Goal: Information Seeking & Learning: Check status

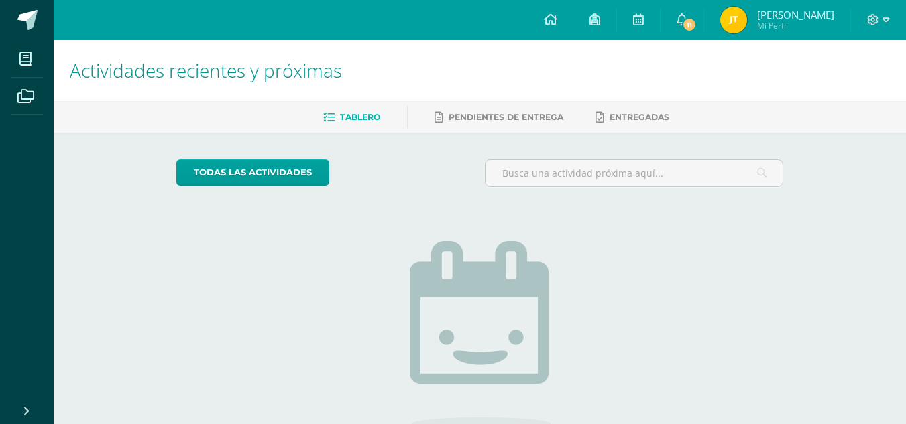
click at [747, 21] on img at bounding box center [733, 20] width 27 height 27
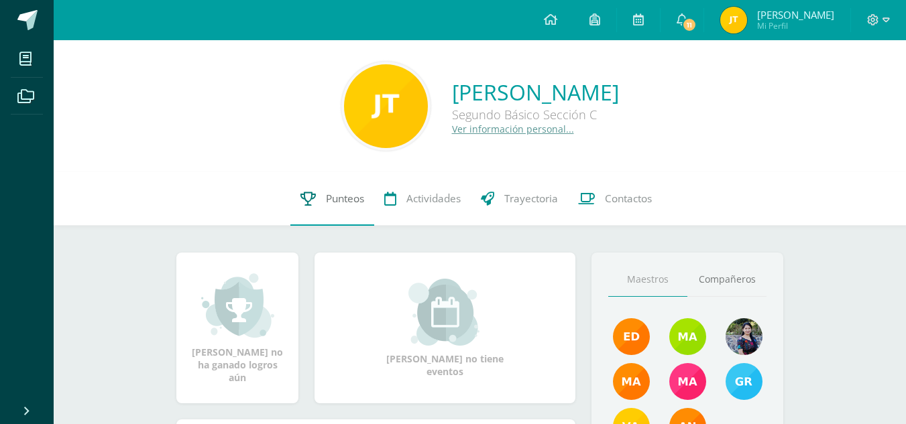
click at [354, 194] on span "Punteos" at bounding box center [345, 199] width 38 height 14
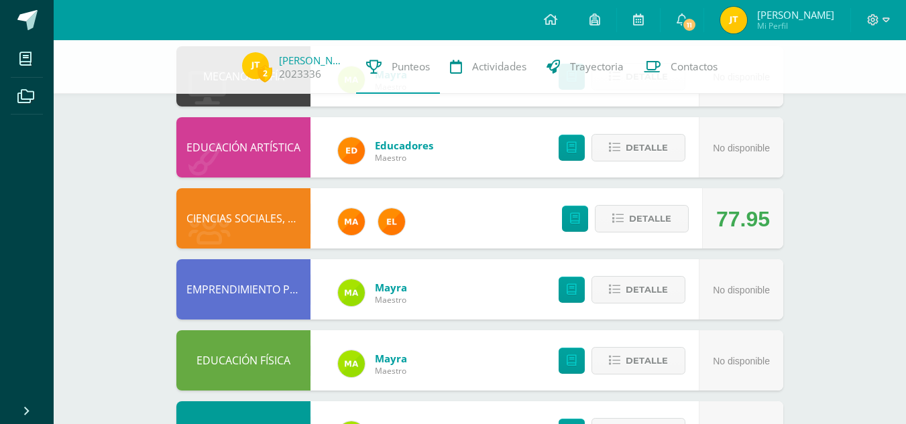
scroll to position [166, 0]
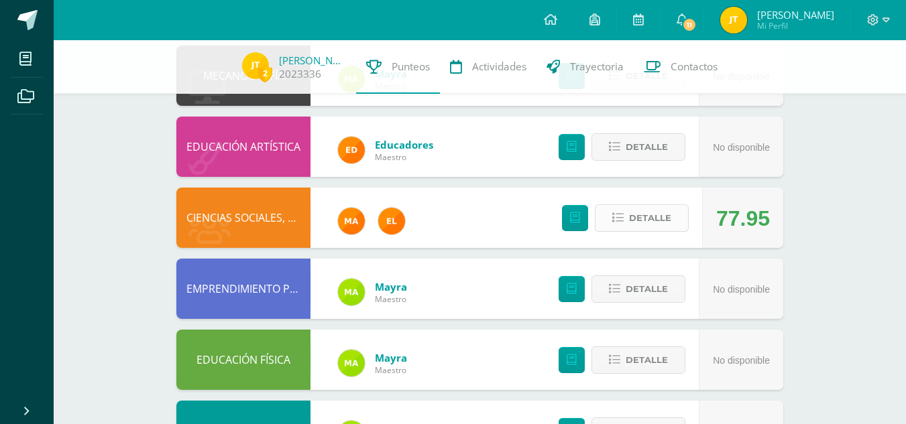
click at [656, 216] on span "Detalle" at bounding box center [650, 218] width 42 height 25
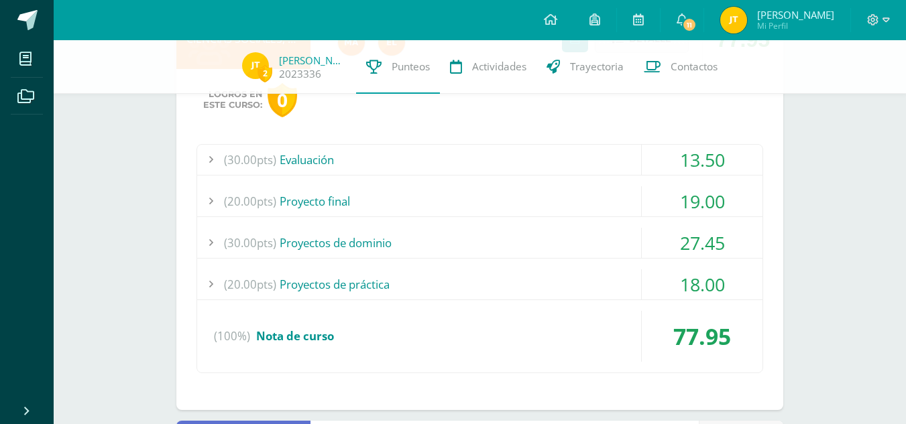
scroll to position [345, 0]
click at [570, 166] on div "(30.00pts) Evaluación" at bounding box center [479, 159] width 565 height 30
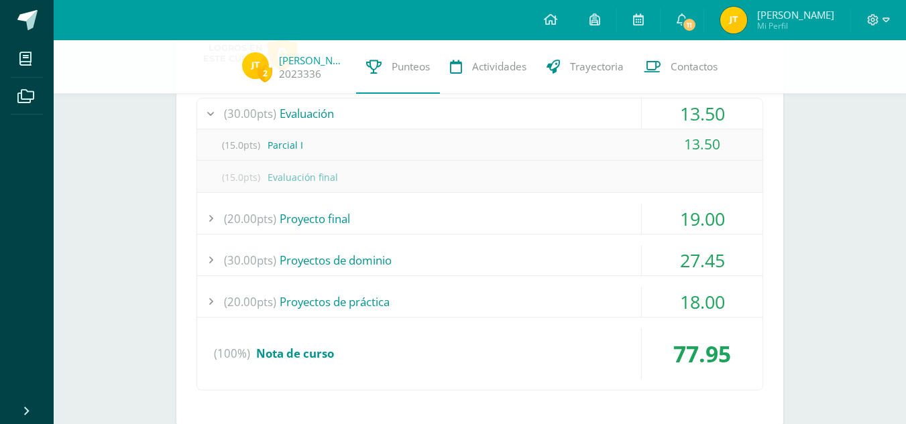
scroll to position [392, 0]
click at [580, 226] on div "(20.00pts) Proyecto final" at bounding box center [479, 218] width 565 height 30
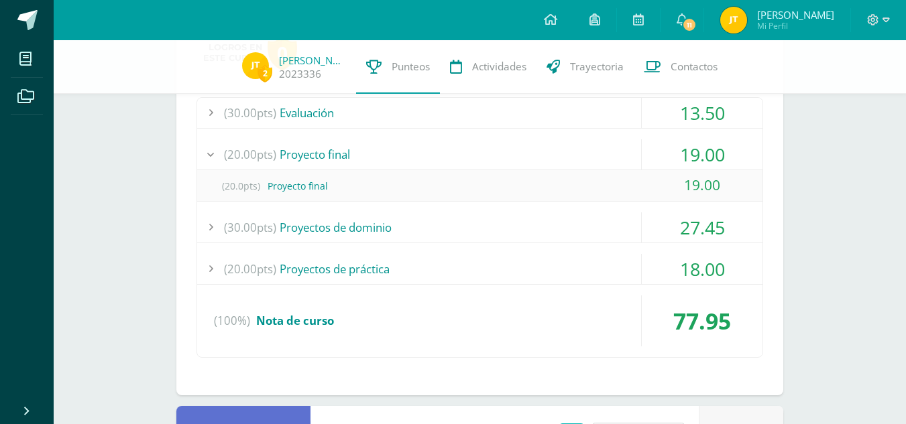
click at [575, 218] on div "(30.00pts) Proyectos de dominio" at bounding box center [479, 228] width 565 height 30
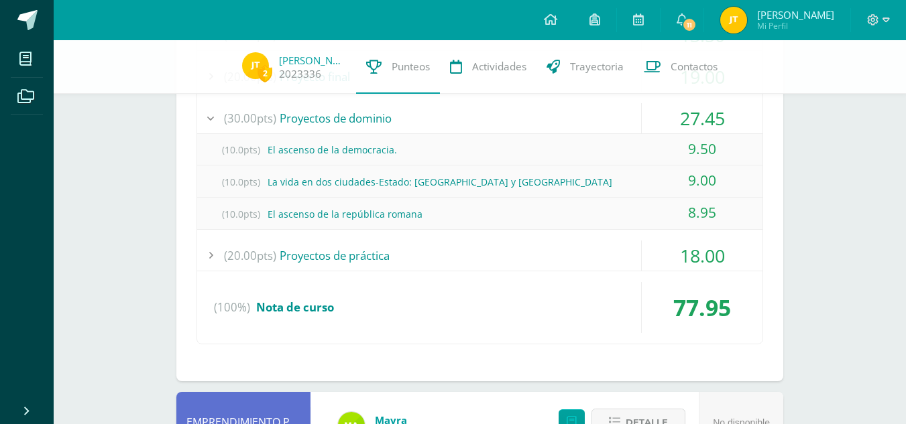
scroll to position [471, 0]
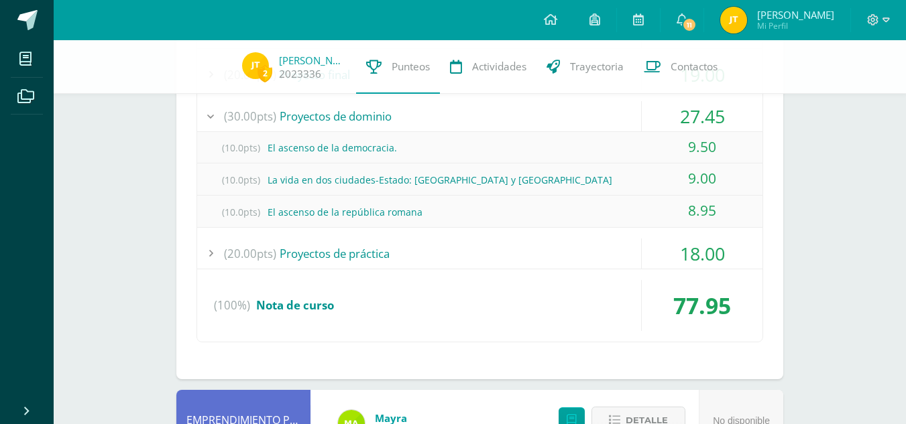
click at [557, 259] on div "(20.00pts) Proyectos de práctica" at bounding box center [479, 254] width 565 height 30
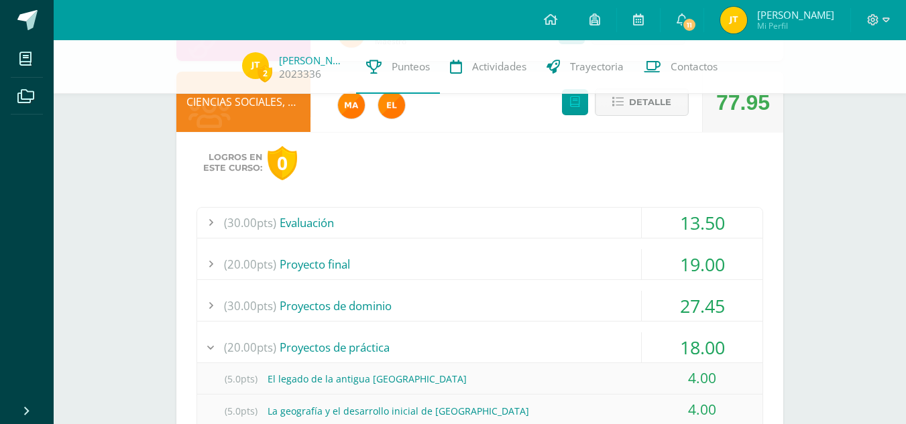
scroll to position [222, 0]
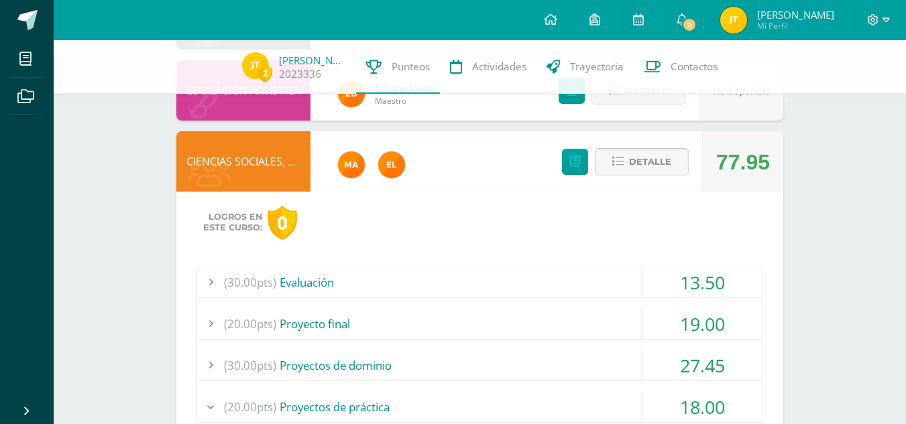
click at [672, 164] on button "Detalle" at bounding box center [642, 161] width 94 height 27
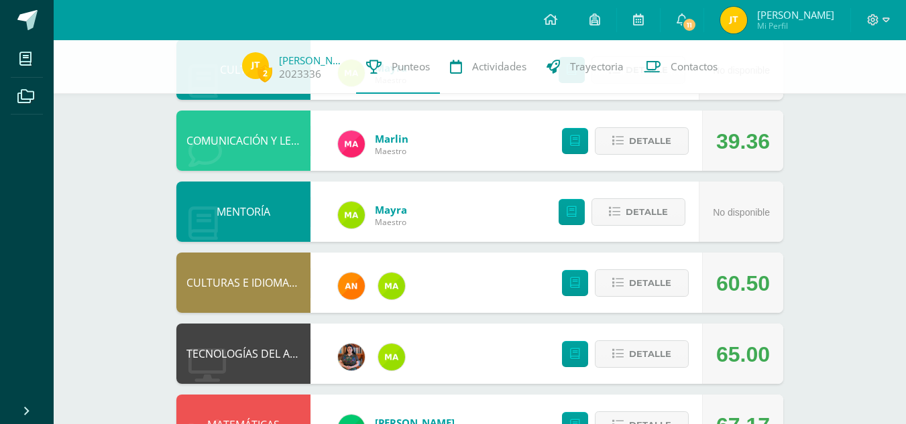
scroll to position [528, 0]
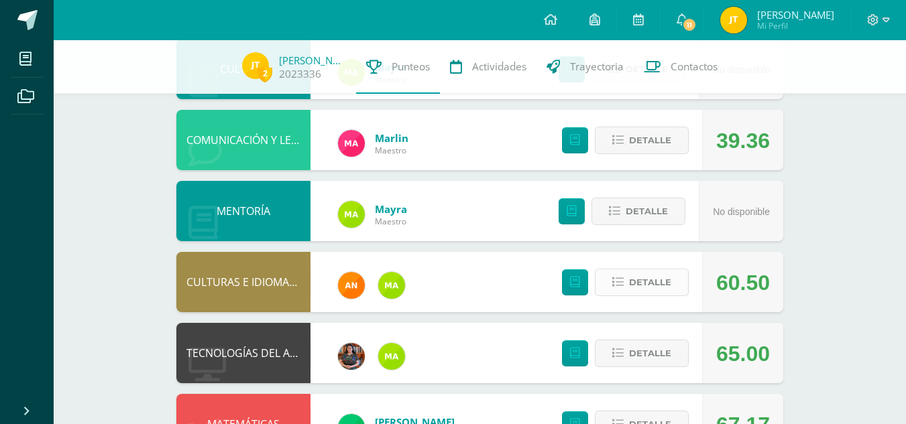
click at [642, 286] on span "Detalle" at bounding box center [650, 282] width 42 height 25
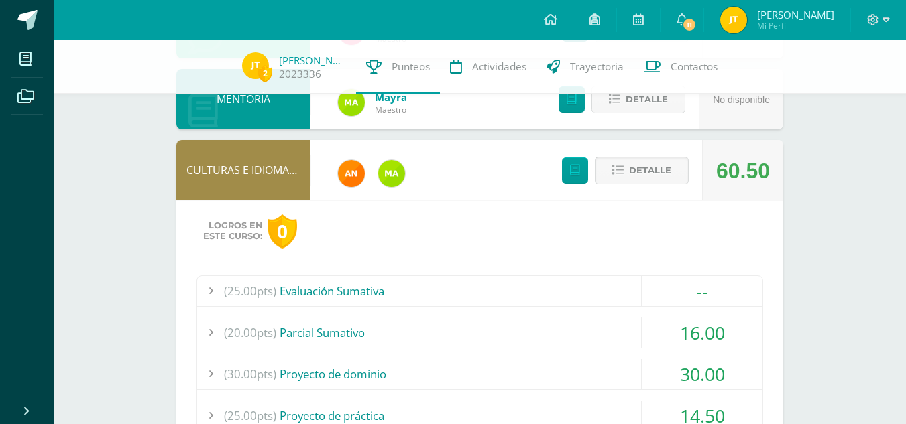
scroll to position [638, 0]
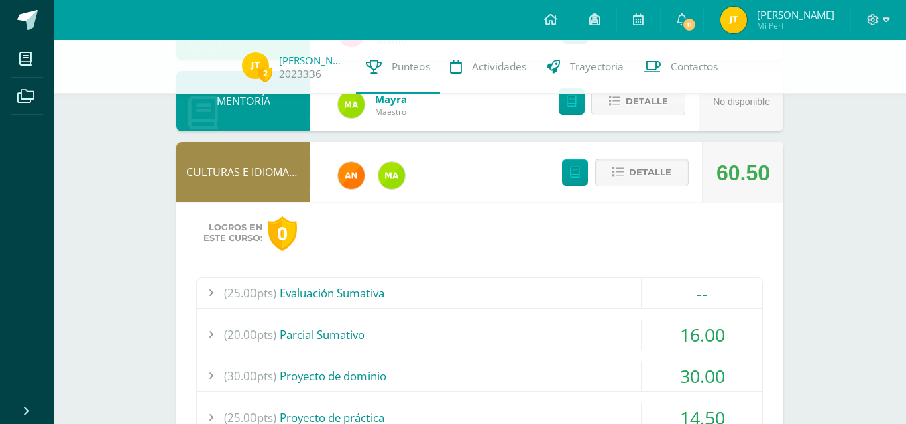
click at [658, 170] on span "Detalle" at bounding box center [650, 172] width 42 height 25
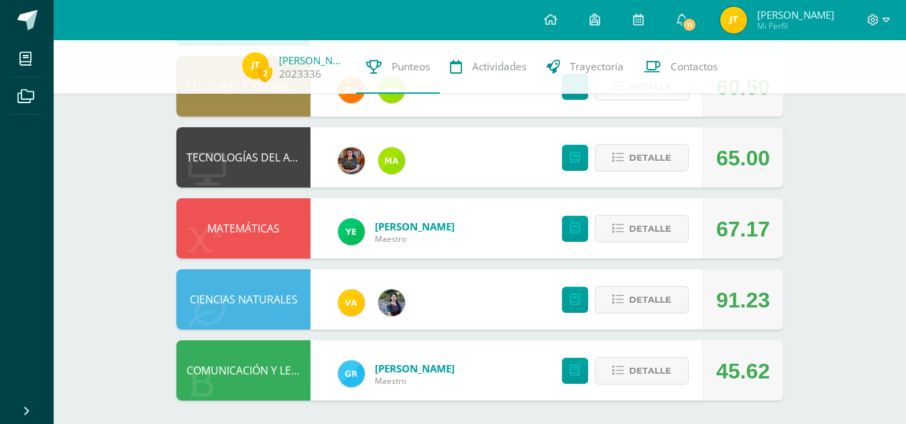
scroll to position [727, 0]
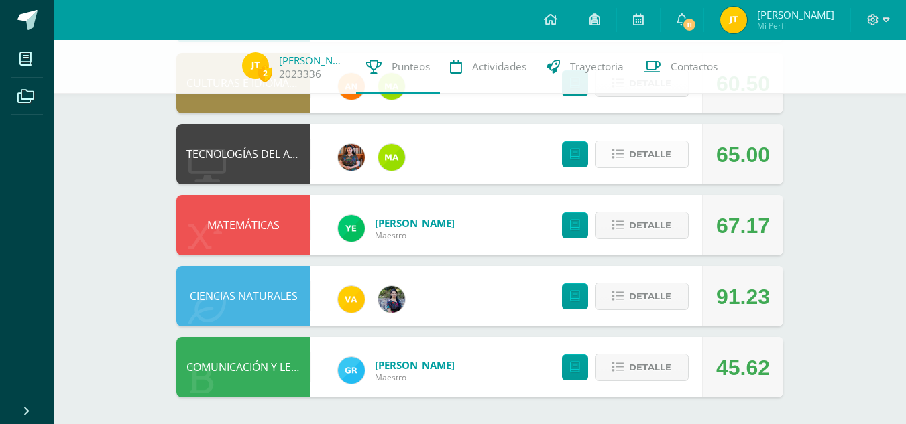
click at [651, 158] on span "Detalle" at bounding box center [650, 154] width 42 height 25
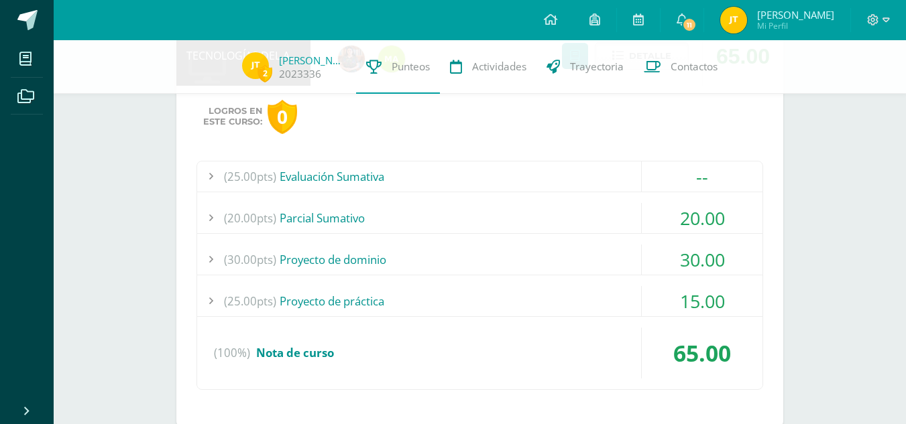
scroll to position [826, 0]
click at [597, 181] on div "(25.00pts) Evaluación Sumativa" at bounding box center [479, 176] width 565 height 30
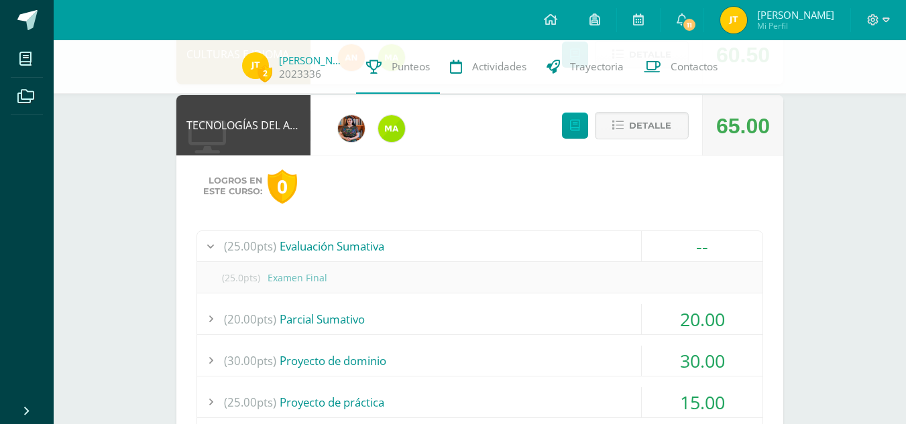
scroll to position [749, 0]
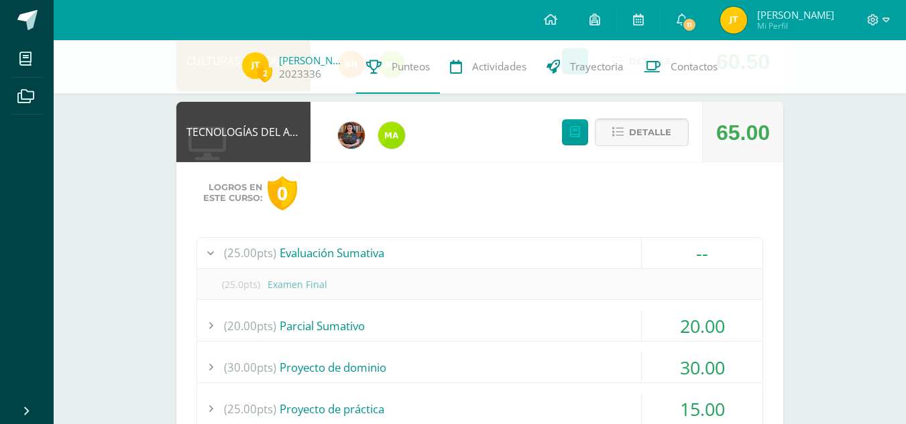
click at [651, 129] on span "Detalle" at bounding box center [650, 132] width 42 height 25
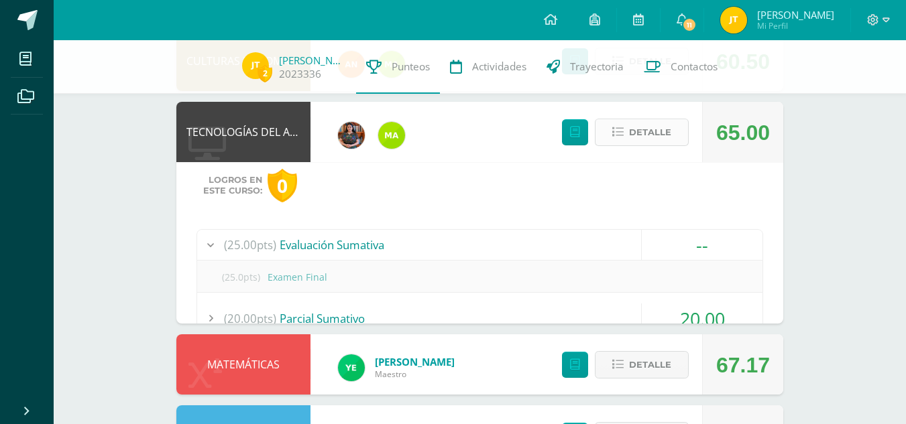
scroll to position [727, 0]
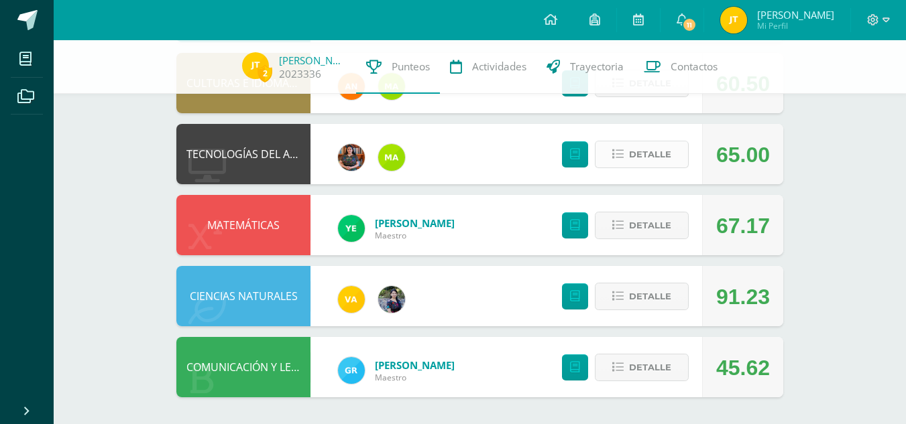
click at [654, 144] on span "Detalle" at bounding box center [650, 154] width 42 height 25
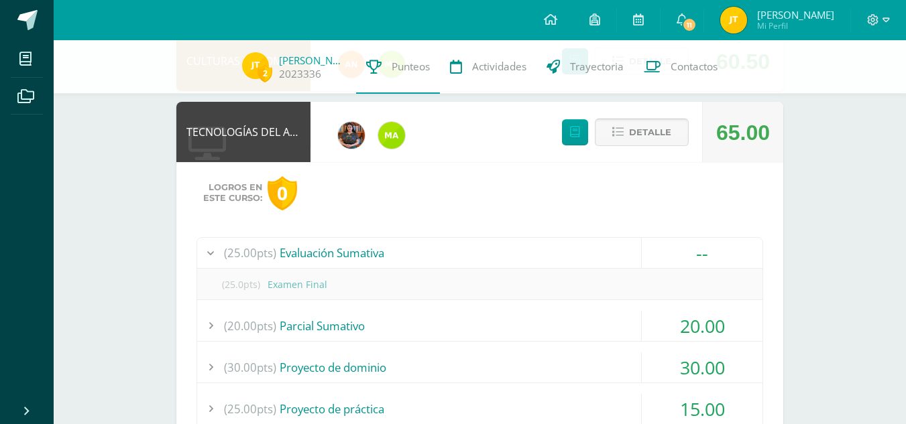
click at [667, 140] on span "Detalle" at bounding box center [650, 132] width 42 height 25
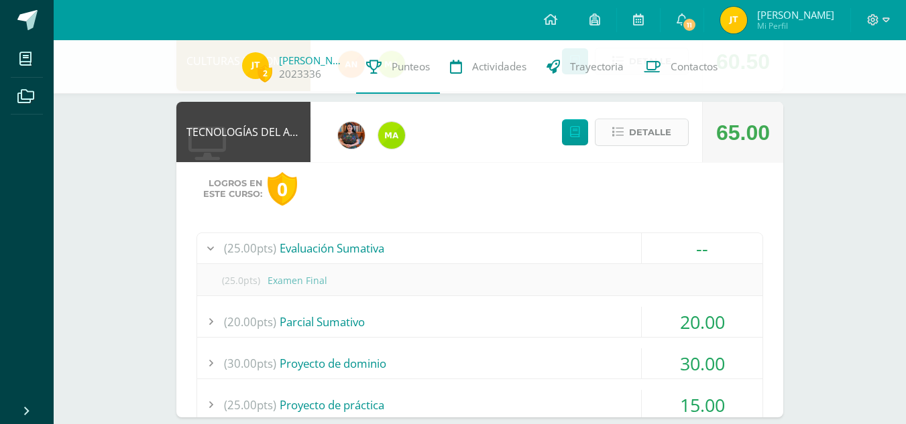
scroll to position [727, 0]
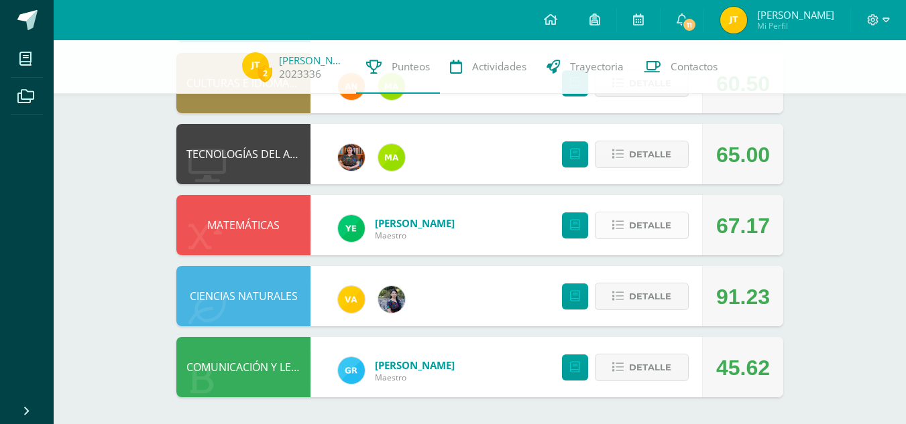
click at [672, 223] on button "Detalle" at bounding box center [642, 225] width 94 height 27
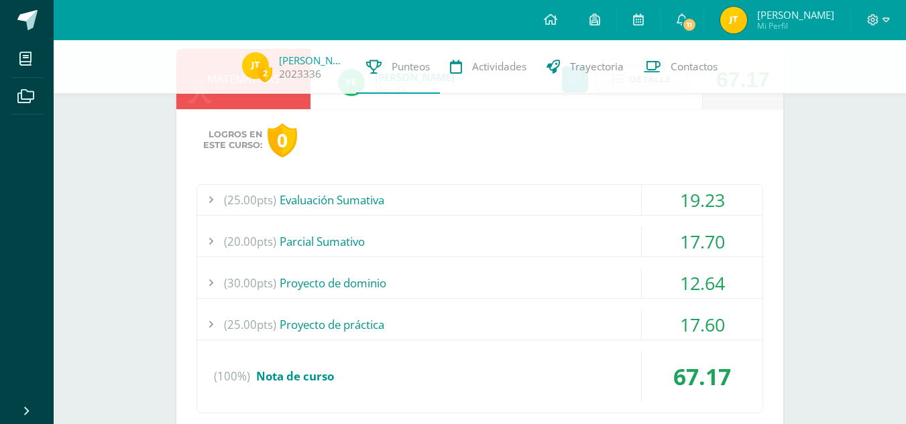
scroll to position [874, 0]
click at [580, 279] on div "(30.00pts) Proyecto de dominio" at bounding box center [479, 282] width 565 height 30
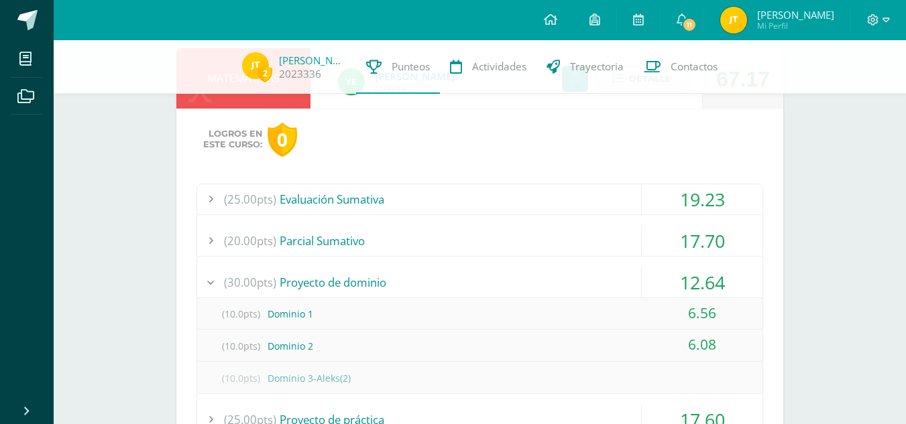
click at [580, 279] on div "(30.00pts) Proyecto de dominio" at bounding box center [479, 282] width 565 height 30
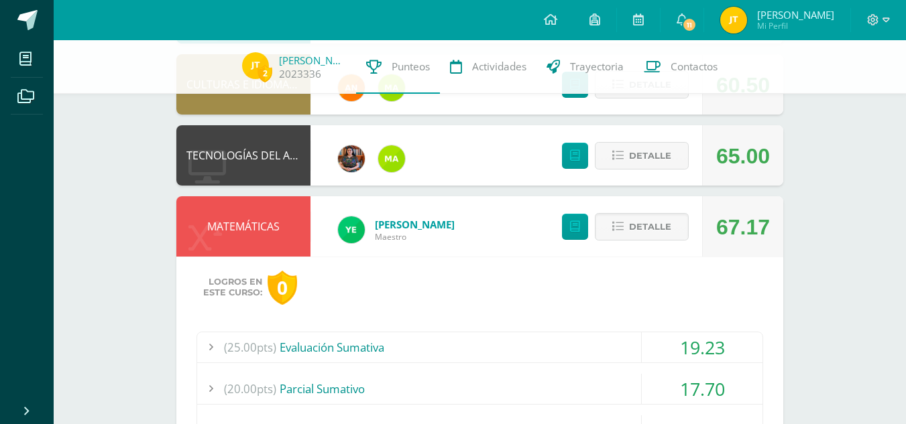
scroll to position [696, 0]
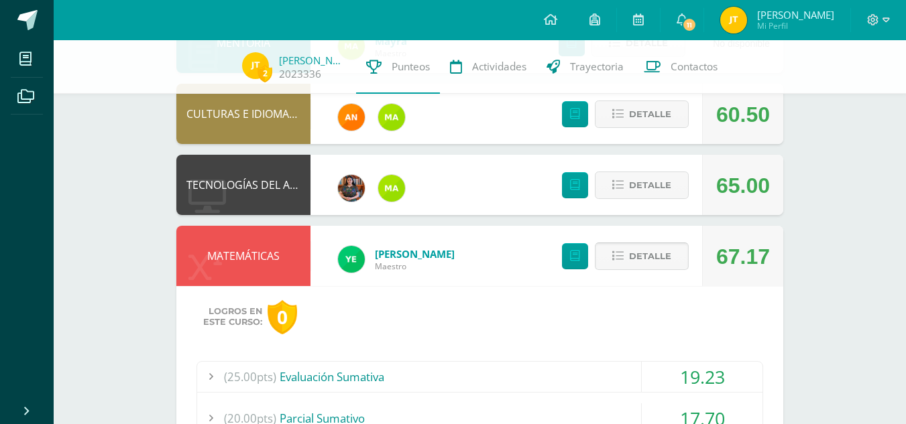
click at [655, 261] on span "Detalle" at bounding box center [650, 256] width 42 height 25
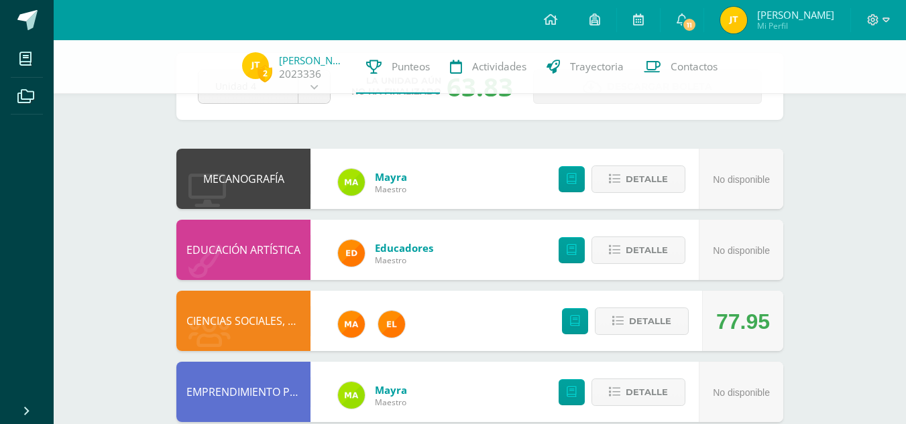
scroll to position [64, 0]
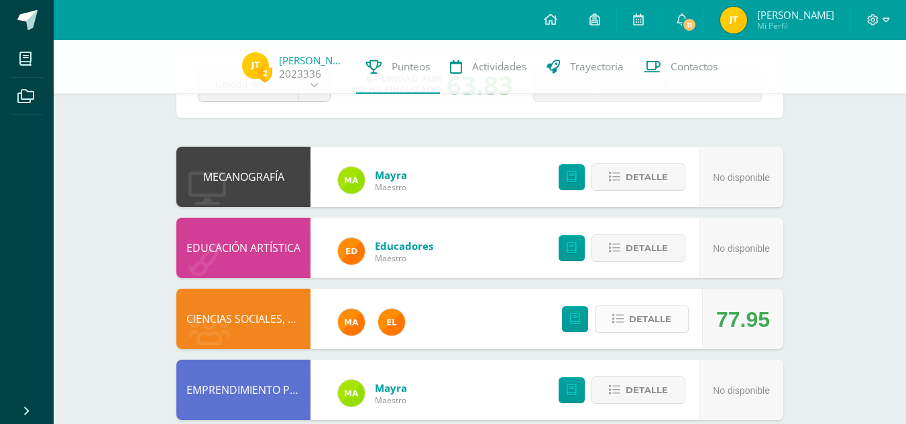
click at [652, 314] on span "Detalle" at bounding box center [650, 319] width 42 height 25
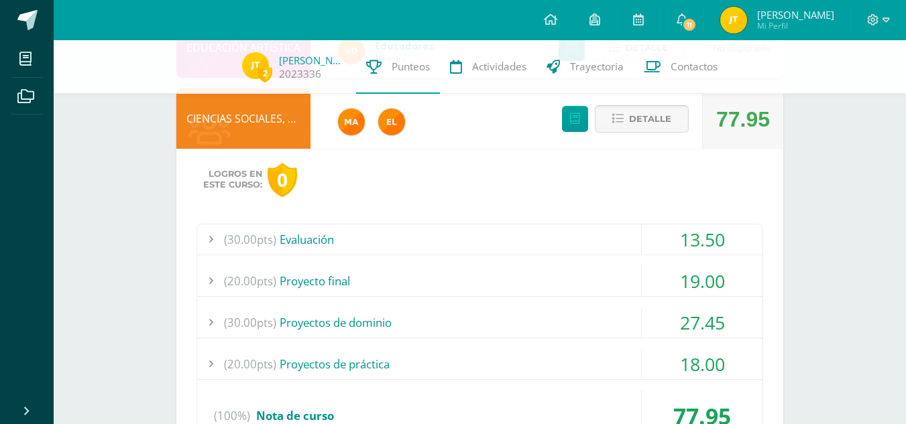
scroll to position [265, 0]
click at [578, 237] on div "(30.00pts) Evaluación" at bounding box center [479, 239] width 565 height 30
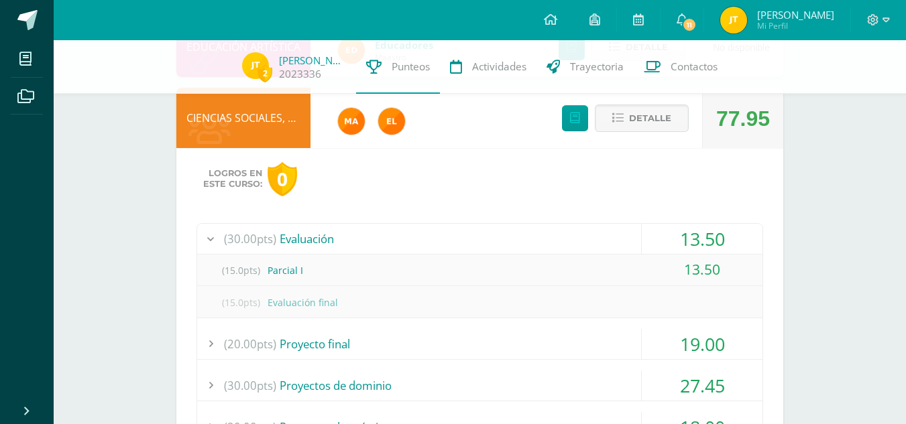
click at [534, 241] on div "(30.00pts) Evaluación" at bounding box center [479, 239] width 565 height 30
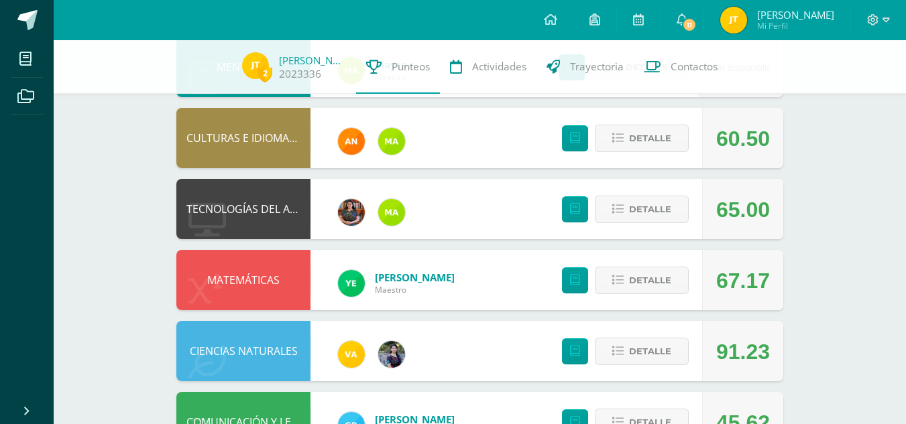
scroll to position [1012, 0]
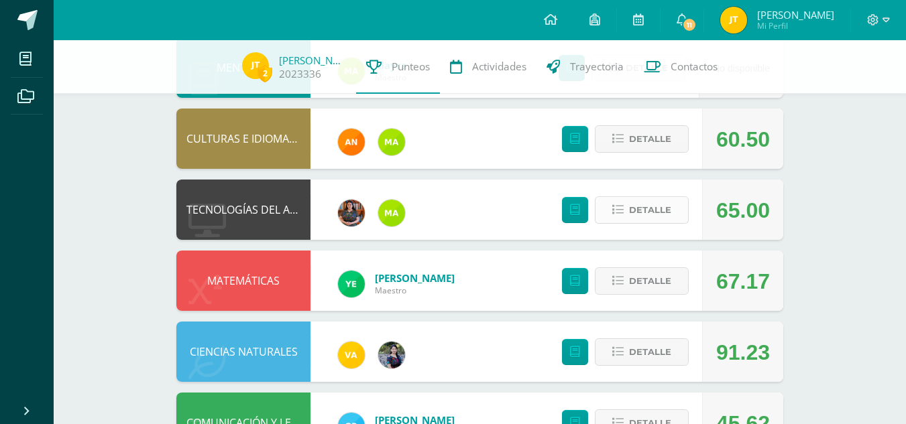
click at [671, 207] on button "Detalle" at bounding box center [642, 209] width 94 height 27
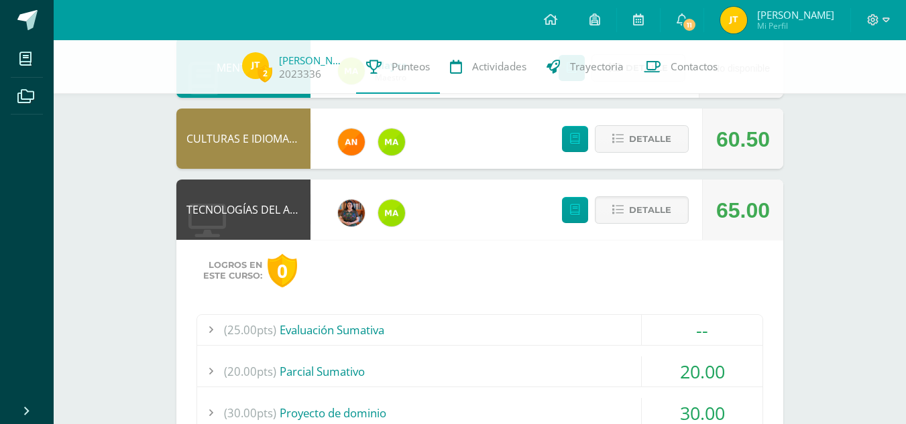
scroll to position [1126, 0]
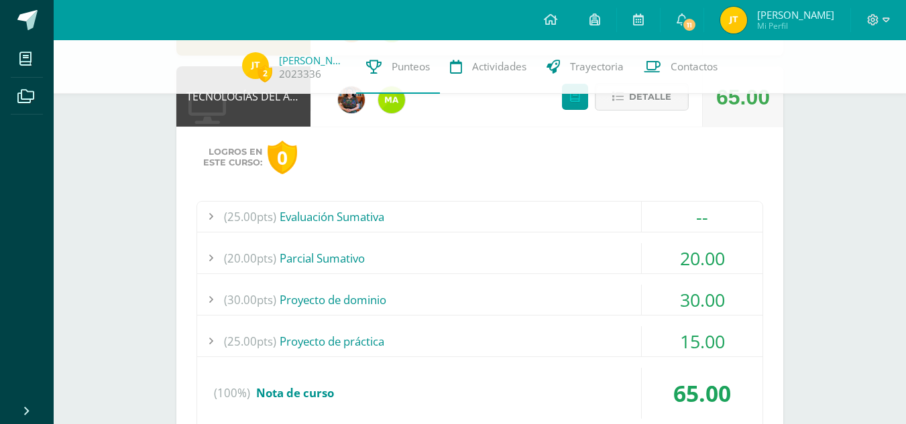
click at [596, 220] on div "(25.00pts) Evaluación Sumativa" at bounding box center [479, 217] width 565 height 30
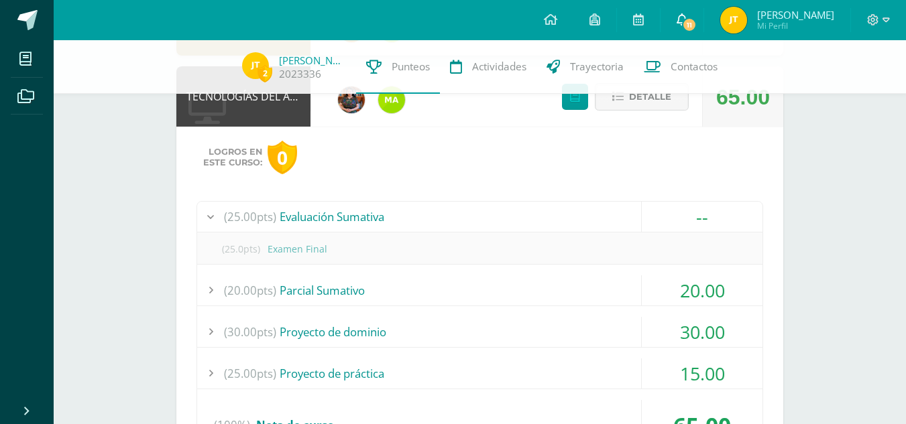
click at [692, 27] on link "11" at bounding box center [681, 20] width 43 height 40
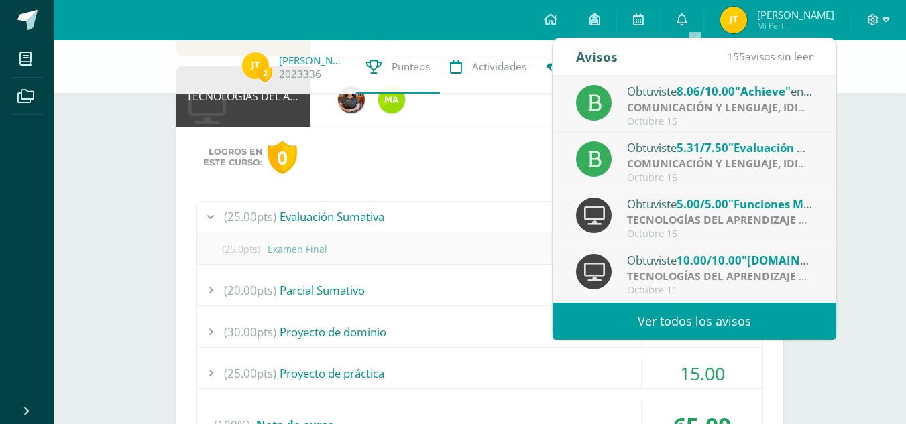
click at [684, 101] on strong "COMUNICACIÓN Y LENGUAJE, IDIOMA ESPAÑOL" at bounding box center [751, 107] width 248 height 15
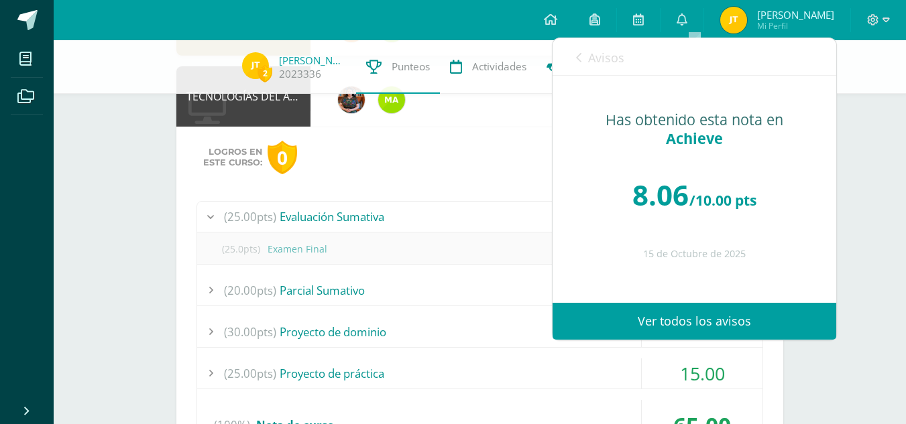
click at [603, 48] on link "Avisos" at bounding box center [600, 57] width 48 height 38
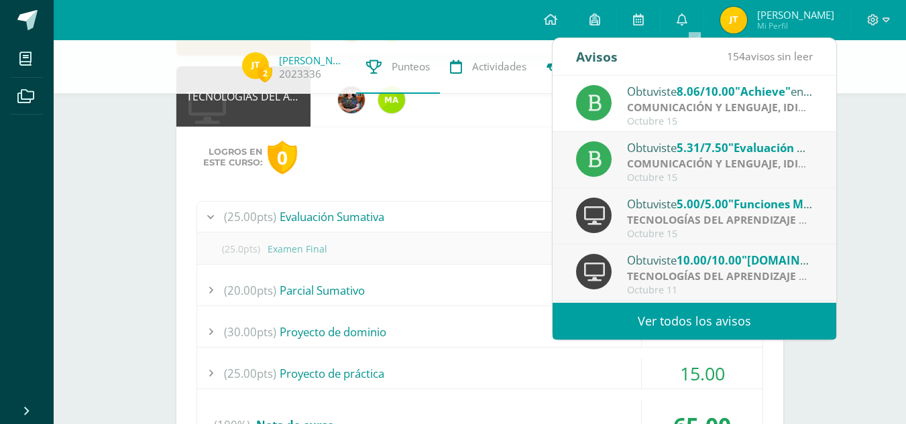
click at [684, 152] on span "5.31/7.50" at bounding box center [702, 147] width 52 height 15
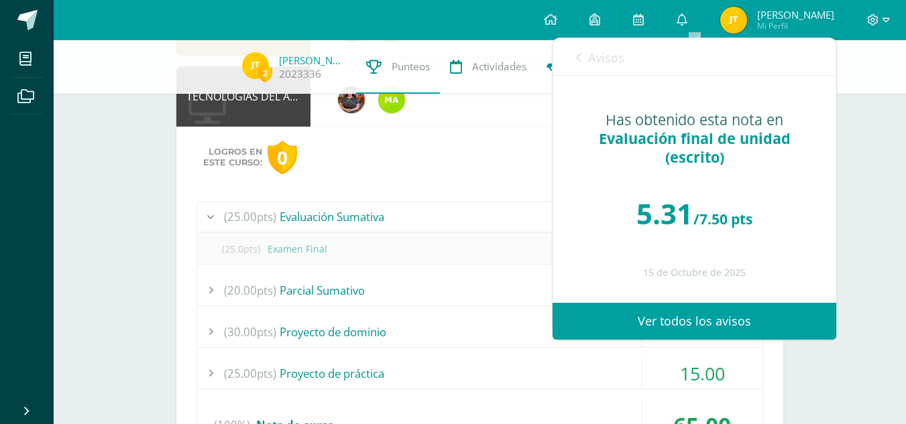
click at [684, 152] on div "Has obtenido esta nota en Evaluación final de unidad (escrito) 5.31 /7.50 pts 1…" at bounding box center [694, 189] width 284 height 227
click at [603, 57] on span "Avisos" at bounding box center [606, 58] width 36 height 16
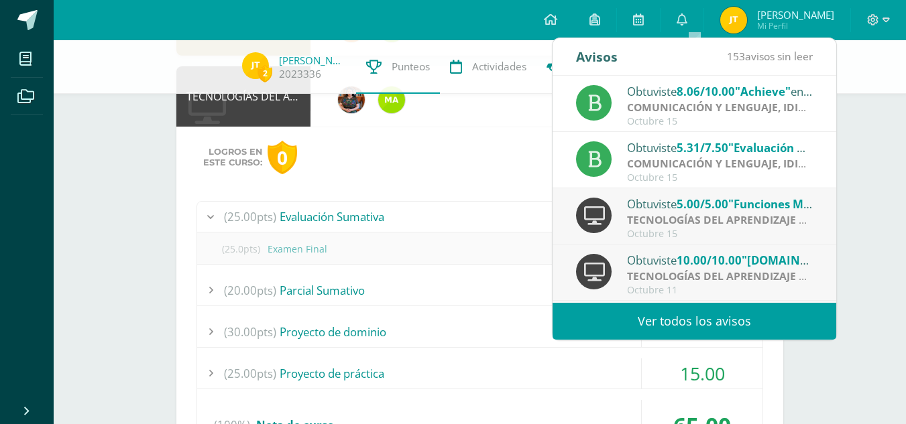
click at [637, 203] on div "Obtuviste 5.00/5.00 "Funciones Matemáticas" en TECNOLOGÍAS DEL APRENDIZAJE Y LA…" at bounding box center [720, 203] width 186 height 17
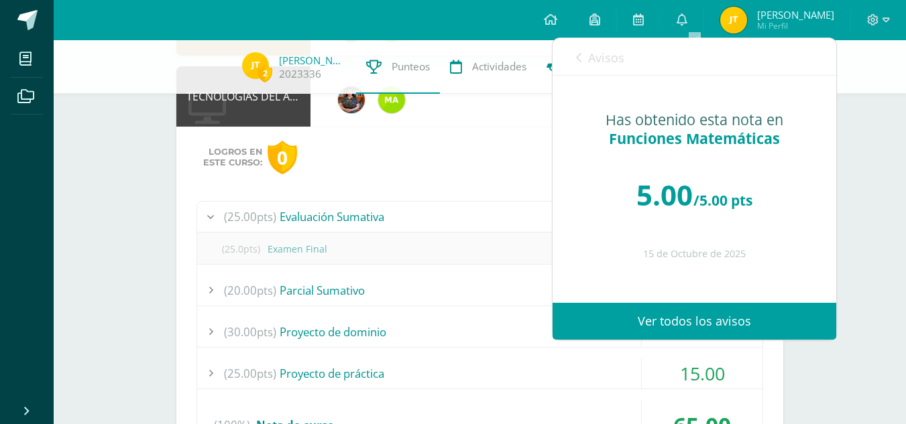
click at [630, 60] on div "Avisos 152 avisos sin leer Avisos" at bounding box center [694, 57] width 284 height 38
click at [614, 53] on span "Avisos" at bounding box center [606, 58] width 36 height 16
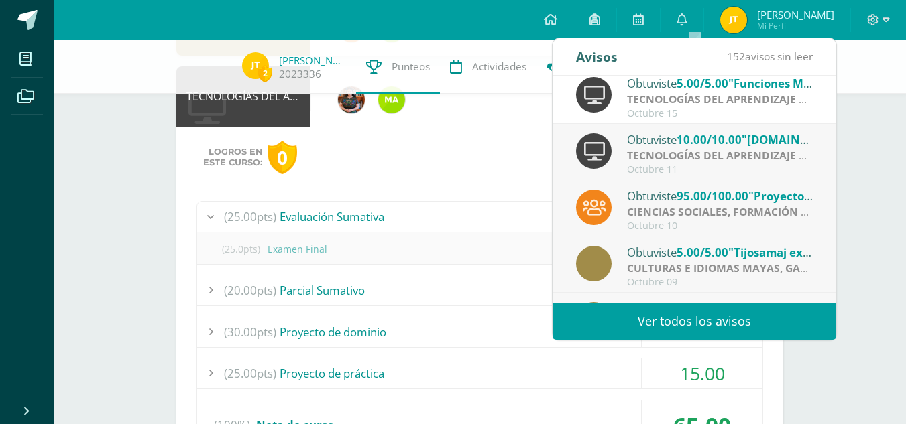
scroll to position [122, 0]
click at [684, 154] on strong "TECNOLOGÍAS DEL APRENDIZAJE Y LA COMUNICACIÓN" at bounding box center [768, 154] width 283 height 15
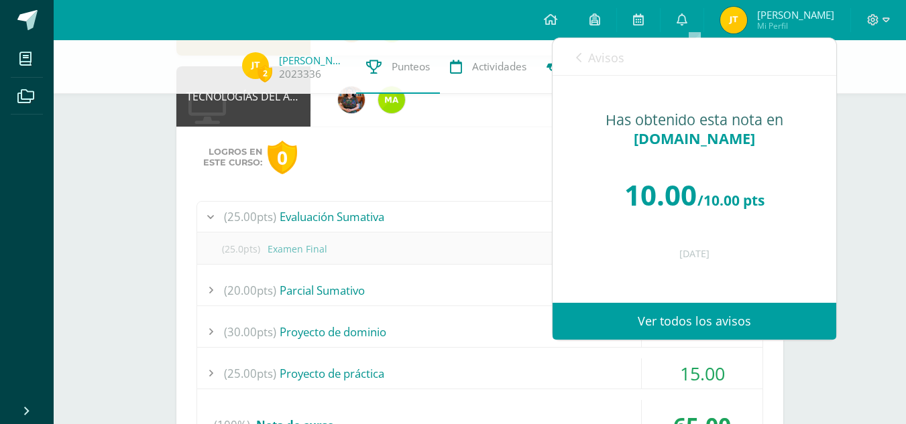
click at [585, 49] on link "Avisos" at bounding box center [600, 57] width 48 height 38
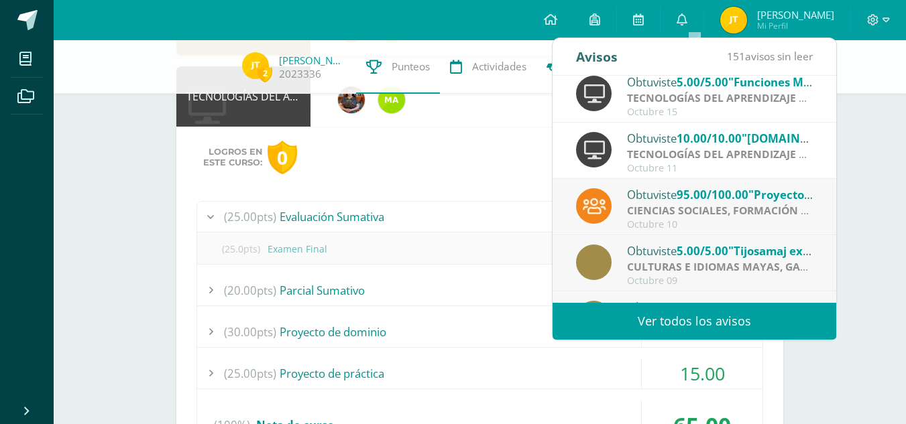
click at [682, 208] on strong "CIENCIAS SOCIALES, FORMACIÓN CIUDADANA E INTERCULTURALIDAD" at bounding box center [808, 210] width 363 height 15
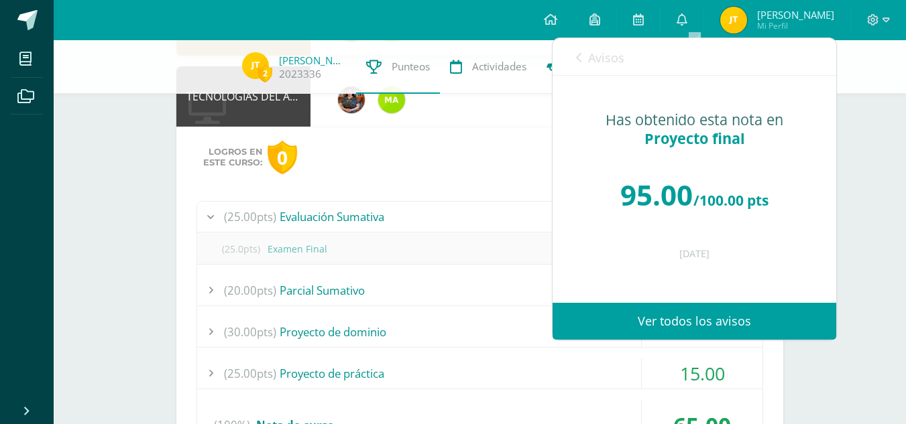
click at [599, 47] on link "Avisos" at bounding box center [600, 57] width 48 height 38
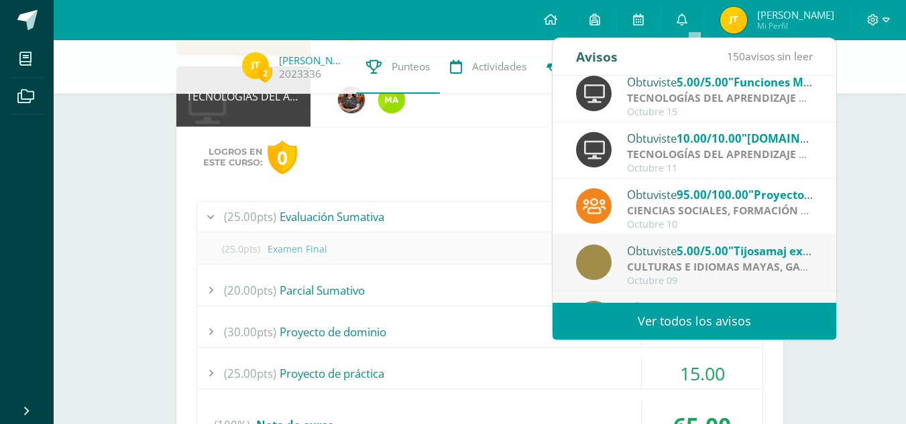
click at [691, 260] on strong "CULTURAS E IDIOMAS MAYAS, GARÍFUNA O XINCA" at bounding box center [756, 266] width 259 height 15
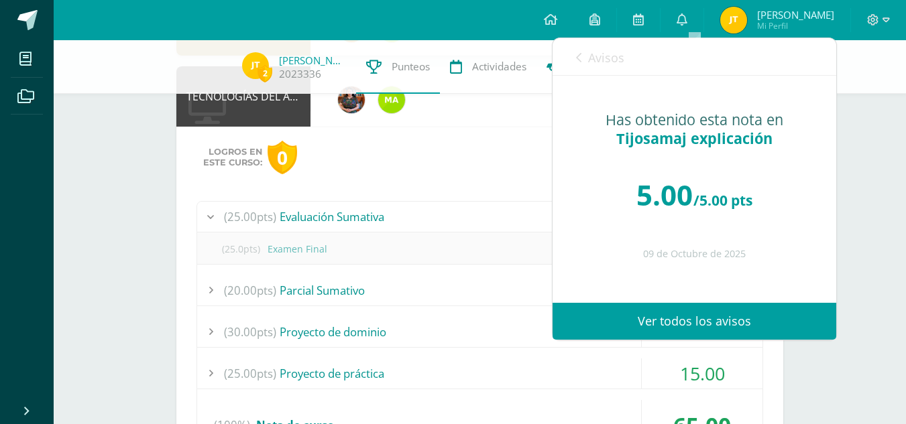
click at [634, 53] on div "Avisos 149 avisos sin leer Avisos" at bounding box center [694, 57] width 284 height 38
click at [634, 55] on div "Avisos 149 avisos sin leer Avisos" at bounding box center [694, 57] width 284 height 38
click at [601, 49] on link "Avisos" at bounding box center [600, 57] width 48 height 38
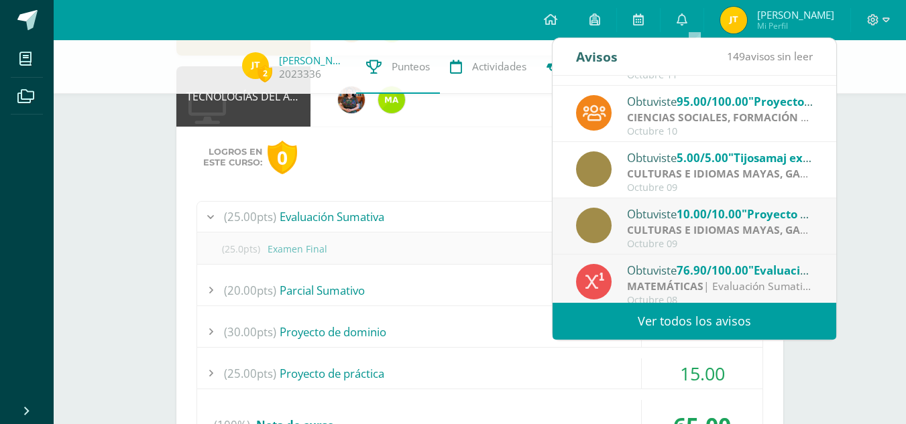
scroll to position [223, 0]
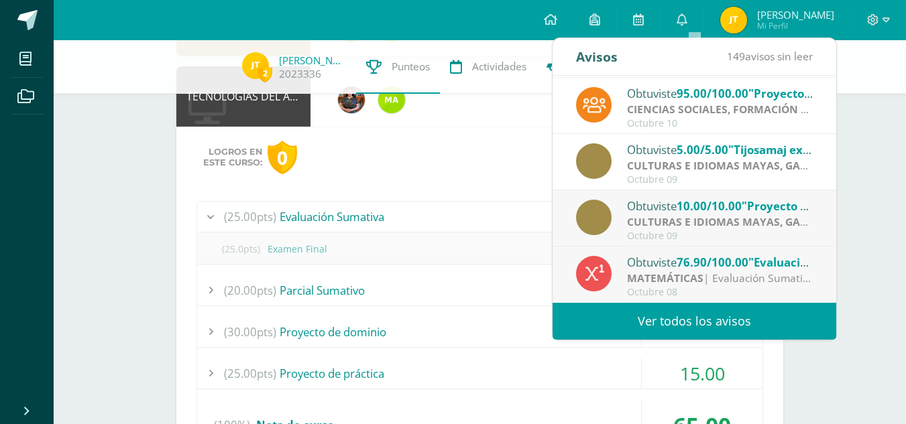
click at [666, 204] on div "Obtuviste 10.00/10.00 "Proyecto Final/Tijosamaj" en CULTURAS E IDIOMAS MAYAS, G…" at bounding box center [720, 205] width 186 height 17
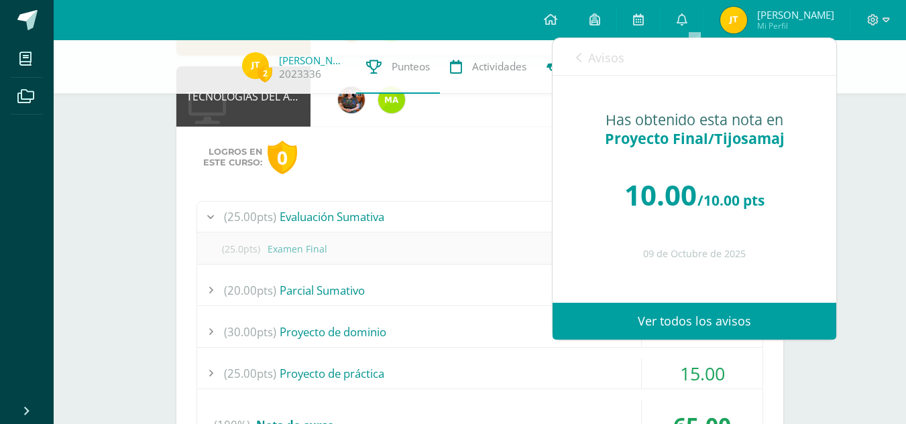
click at [619, 54] on span "Avisos" at bounding box center [606, 58] width 36 height 16
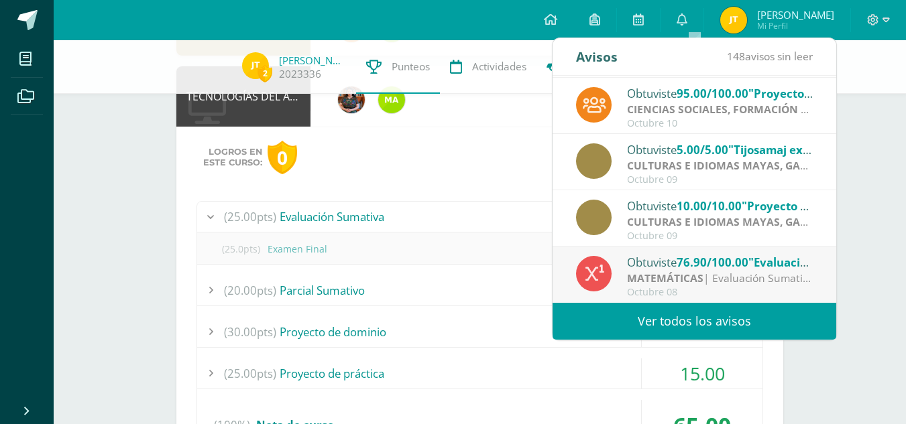
click at [666, 274] on strong "MATEMÁTICAS" at bounding box center [665, 278] width 76 height 15
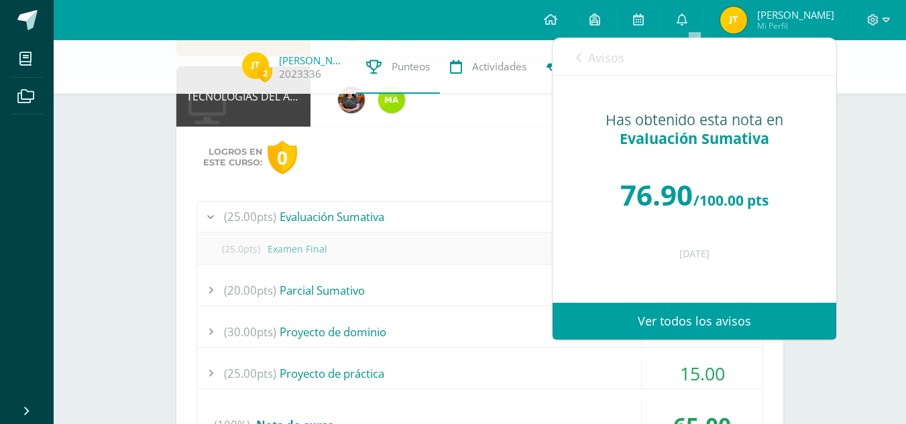
click at [614, 46] on link "Avisos" at bounding box center [600, 57] width 48 height 38
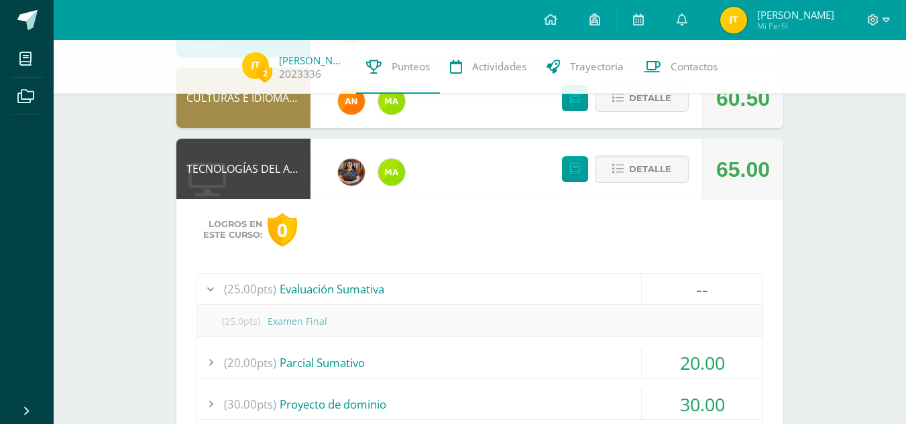
scroll to position [1053, 0]
click at [643, 156] on button "Detalle" at bounding box center [642, 169] width 94 height 27
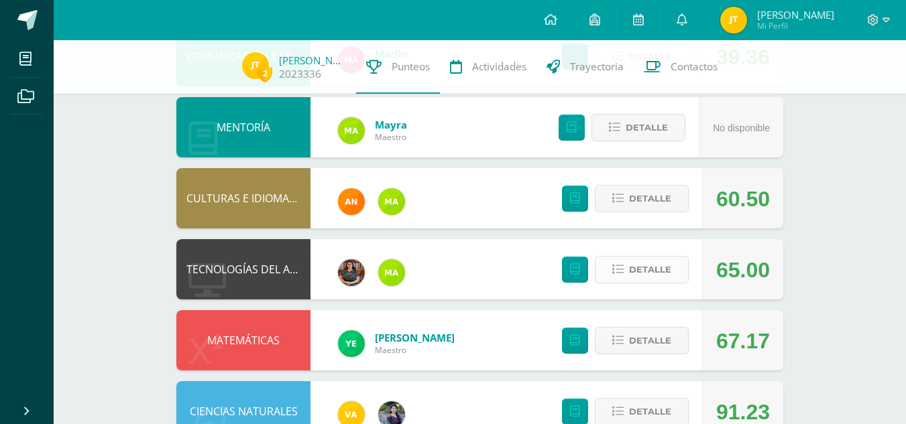
scroll to position [1068, 0]
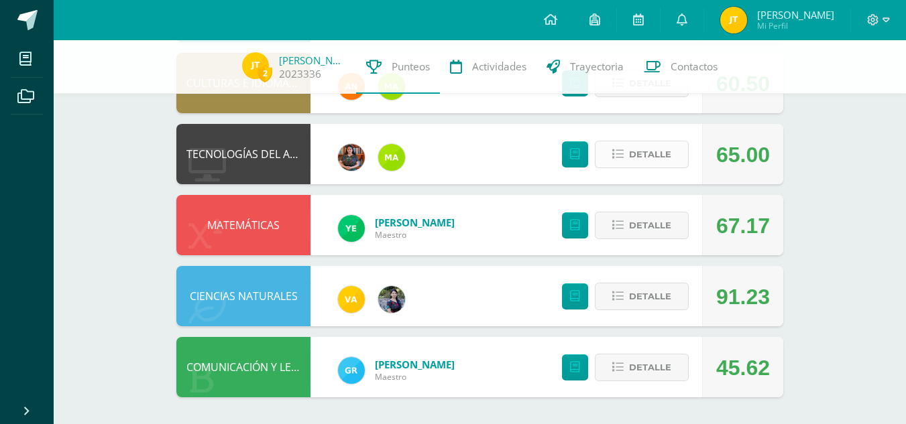
click at [646, 156] on span "Detalle" at bounding box center [650, 154] width 42 height 25
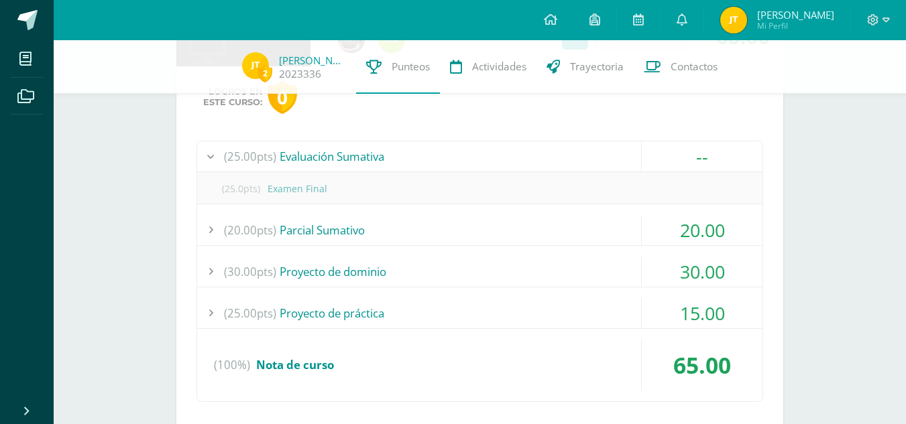
scroll to position [1187, 0]
click at [535, 267] on div "(30.00pts) Proyecto de dominio" at bounding box center [479, 270] width 565 height 30
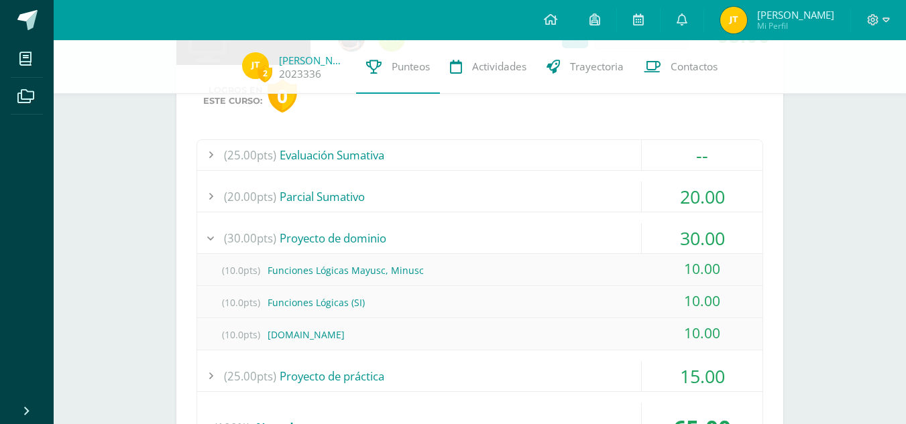
click at [550, 182] on div "(20.00pts) Parcial Sumativo" at bounding box center [479, 197] width 565 height 30
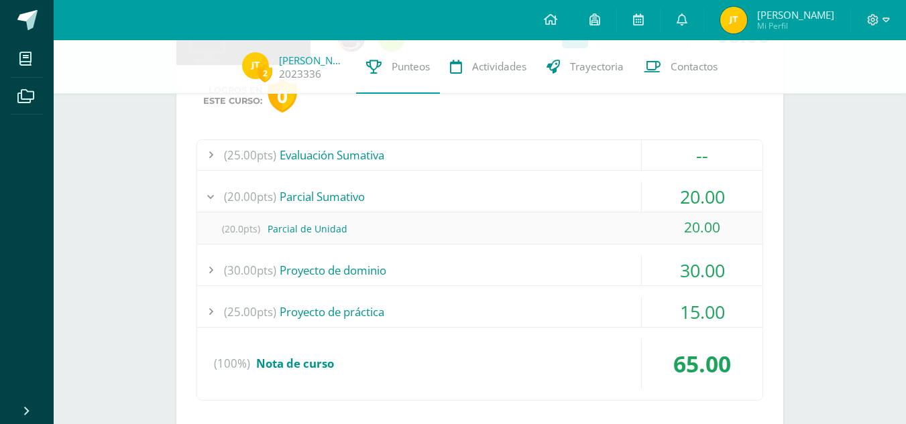
click at [595, 298] on div "(25.00pts) Proyecto de práctica" at bounding box center [479, 312] width 565 height 30
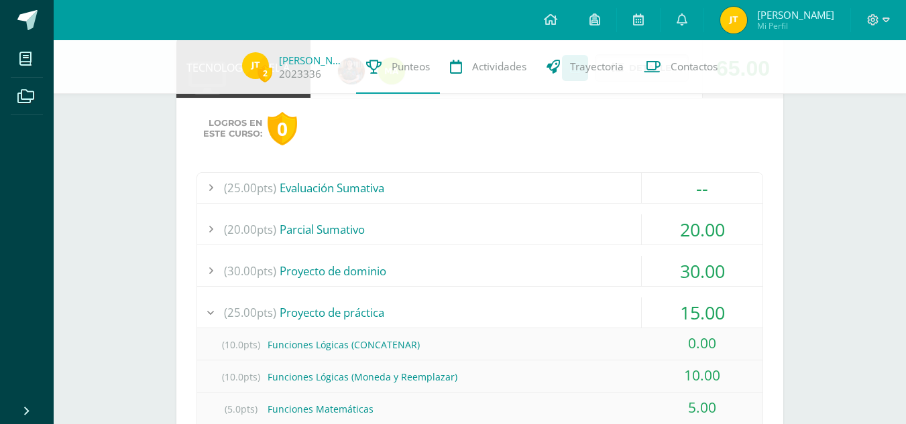
scroll to position [1154, 0]
click at [548, 302] on div "(25.00pts) Proyecto de práctica" at bounding box center [479, 313] width 565 height 30
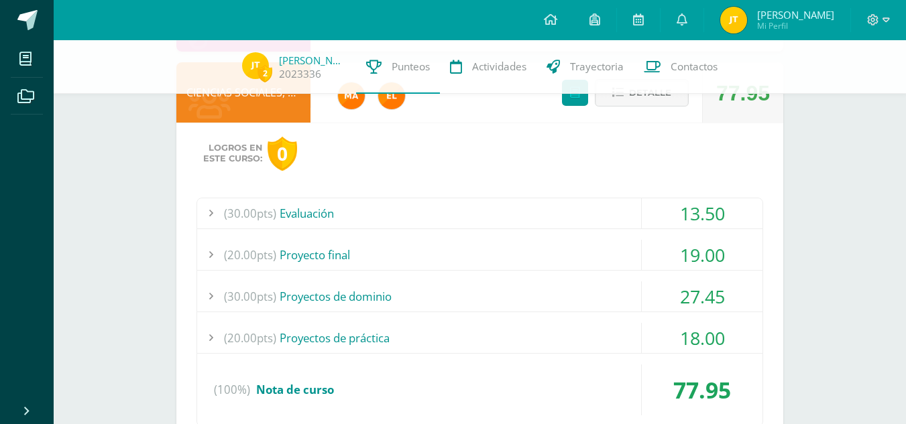
scroll to position [145, 0]
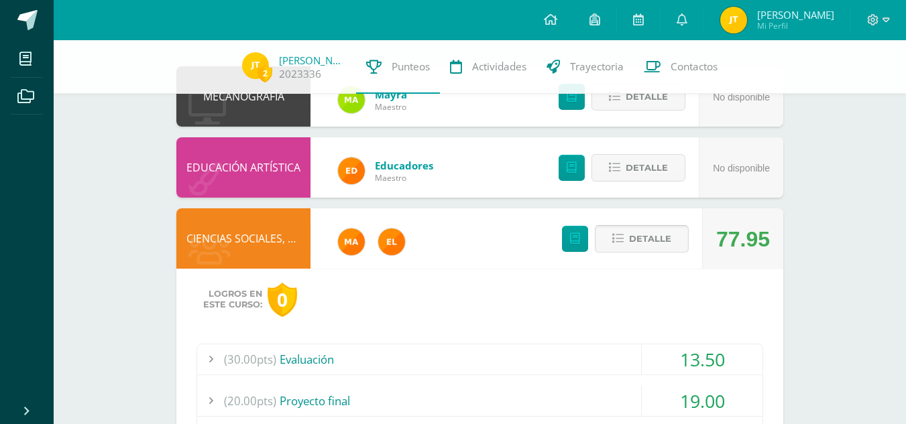
click at [656, 241] on span "Detalle" at bounding box center [650, 239] width 42 height 25
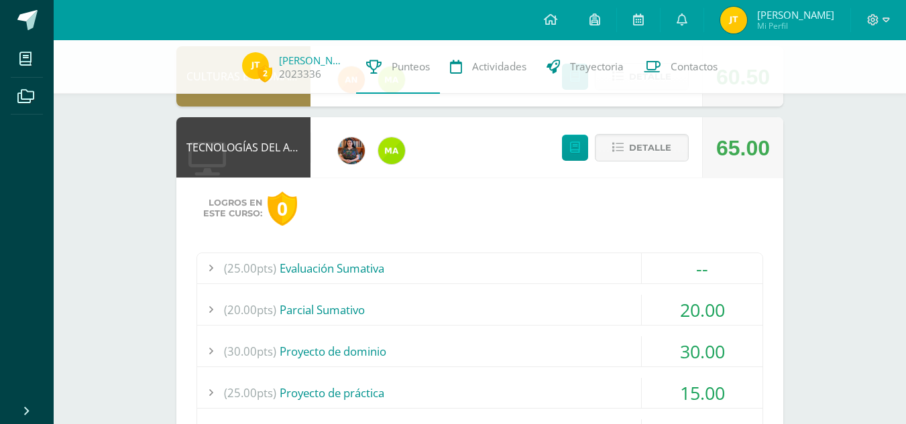
scroll to position [719, 0]
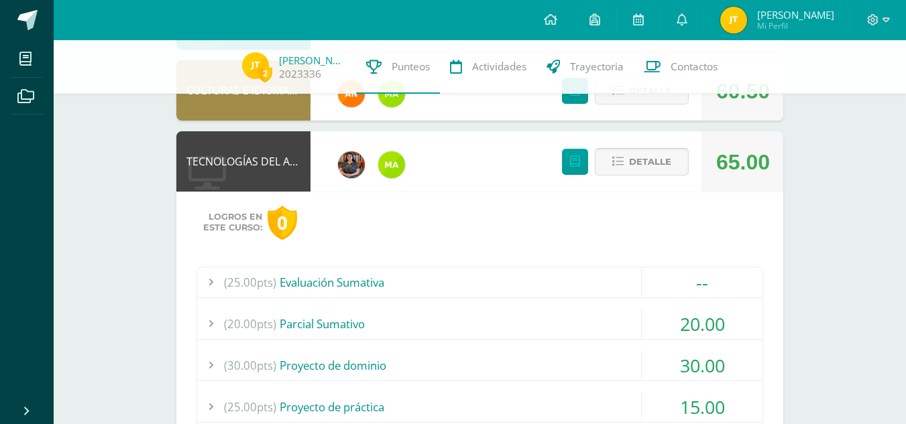
click at [672, 153] on button "Detalle" at bounding box center [642, 161] width 94 height 27
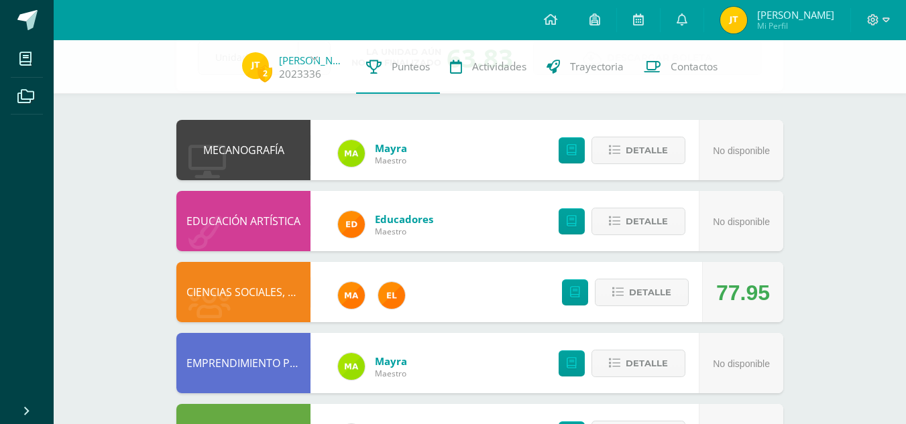
scroll to position [0, 0]
